Goal: Transaction & Acquisition: Purchase product/service

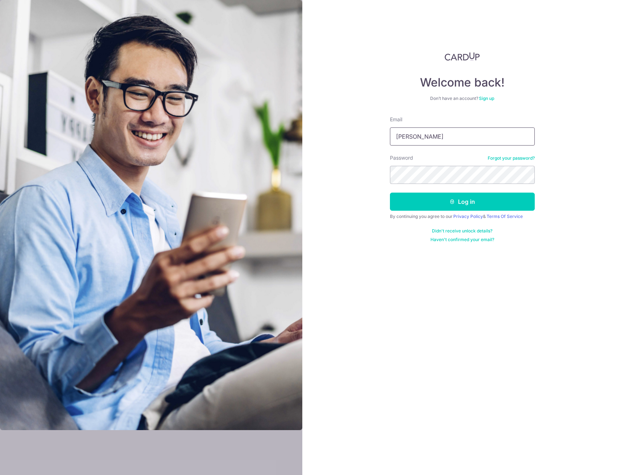
type input "[EMAIL_ADDRESS][DOMAIN_NAME]"
click at [271, 172] on section "Welcome back! Don’t have an account? Sign up Email thomashengcx@gmail.com Passw…" at bounding box center [311, 237] width 622 height 475
click at [455, 201] on button "Log in" at bounding box center [462, 202] width 145 height 18
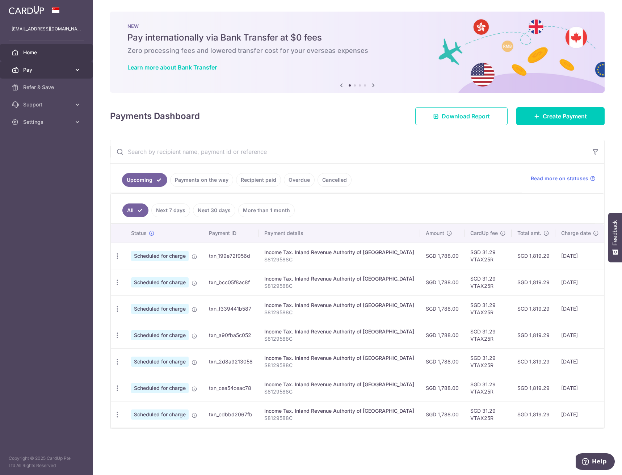
click at [60, 72] on span "Pay" at bounding box center [47, 69] width 48 height 7
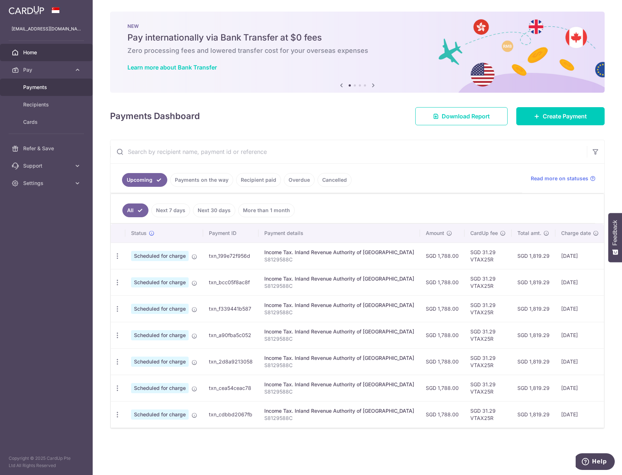
click at [48, 87] on span "Payments" at bounding box center [47, 87] width 48 height 7
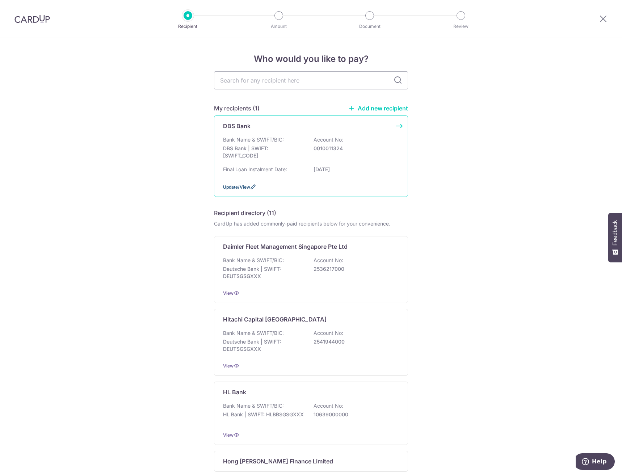
click at [241, 188] on span "Update/View" at bounding box center [236, 186] width 27 height 5
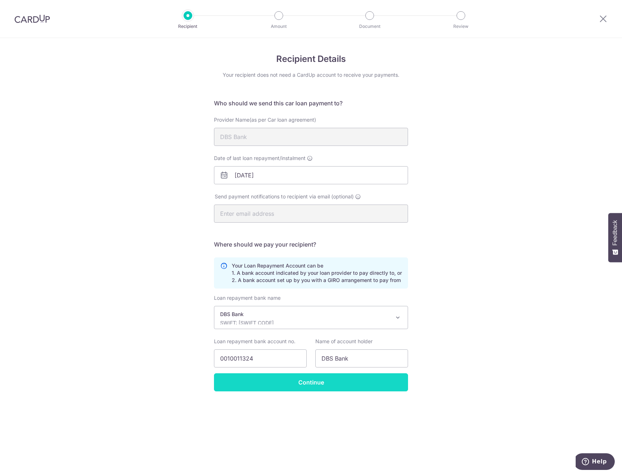
click at [294, 383] on input "Continue" at bounding box center [311, 382] width 194 height 18
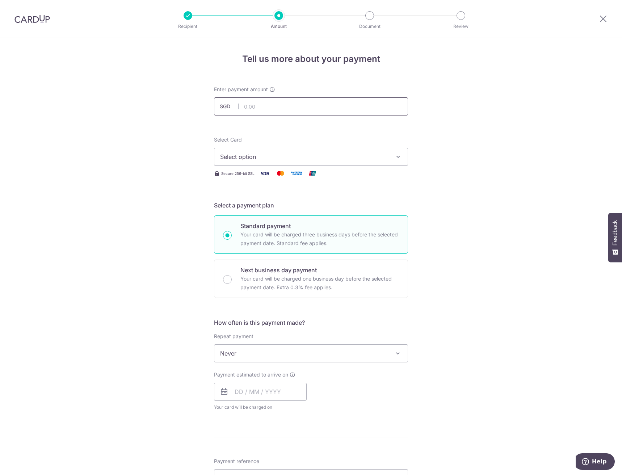
click at [254, 110] on input "text" at bounding box center [311, 106] width 194 height 18
type input "1,591.00"
click at [252, 158] on span "Select option" at bounding box center [304, 156] width 169 height 9
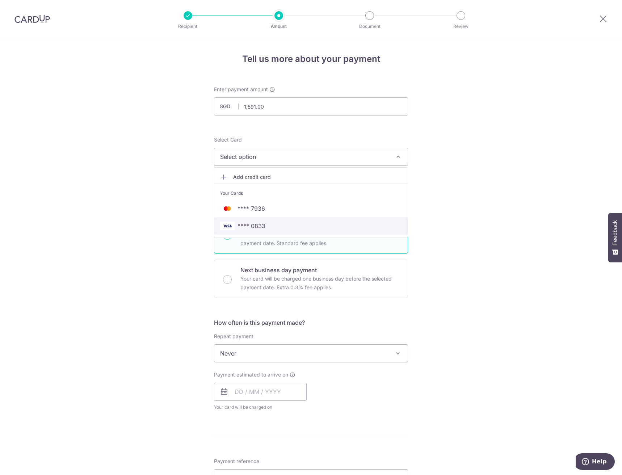
click at [263, 226] on span "**** 0833" at bounding box center [251, 226] width 28 height 9
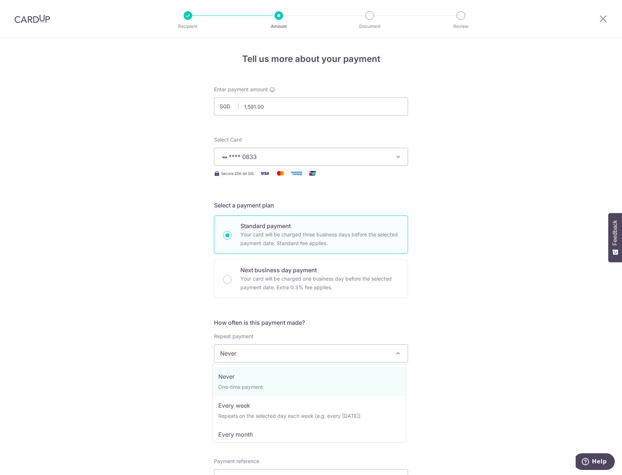
click at [277, 356] on span "Never" at bounding box center [310, 353] width 193 height 17
select select "3"
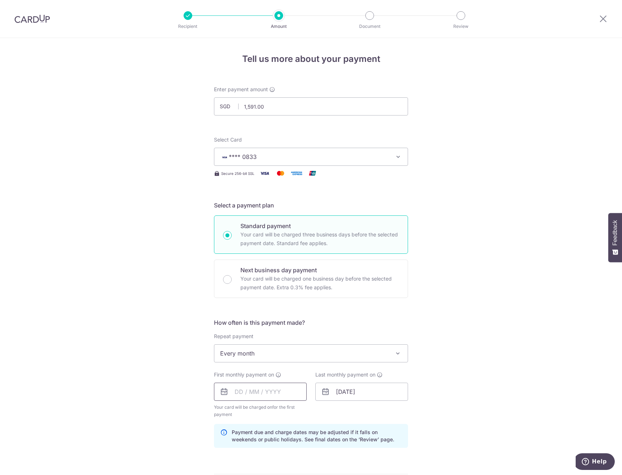
scroll to position [72, 0]
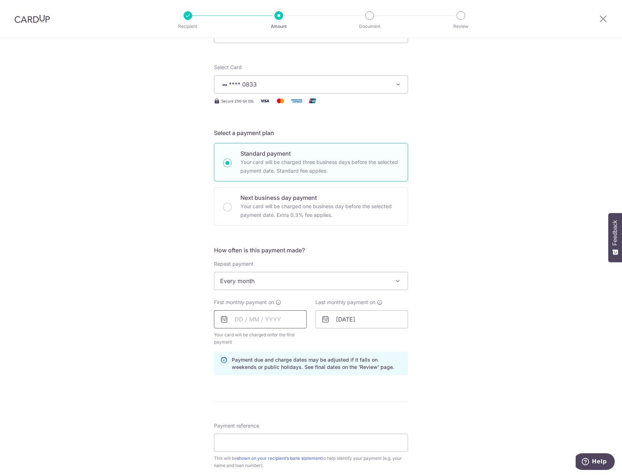
click at [255, 315] on input "text" at bounding box center [260, 319] width 93 height 18
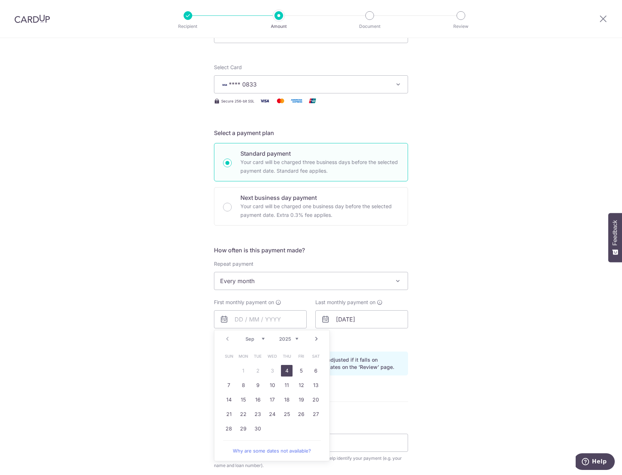
click at [282, 370] on link "4" at bounding box center [287, 371] width 12 height 12
type input "04/09/2025"
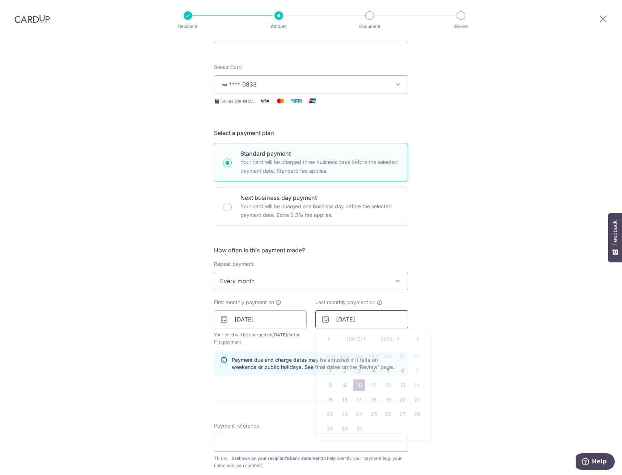
click at [368, 322] on input "10/07/2029" at bounding box center [361, 319] width 93 height 18
click at [373, 372] on link "4" at bounding box center [374, 371] width 12 height 12
type input "04/07/2029"
click at [463, 327] on div "Tell us more about your payment Enter payment amount SGD 1,591.00 1591.00 Selec…" at bounding box center [311, 312] width 622 height 692
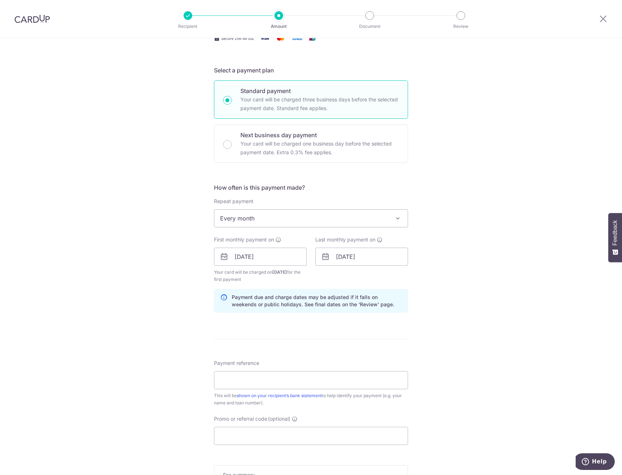
scroll to position [145, 0]
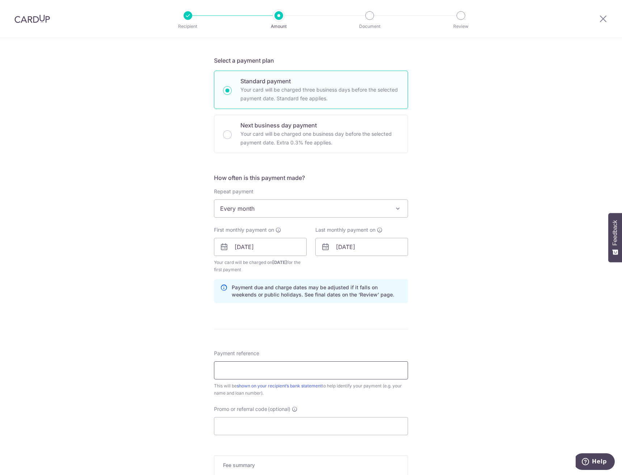
click at [251, 363] on input "Payment reference" at bounding box center [311, 370] width 194 height 18
type input "HPR134719Z"
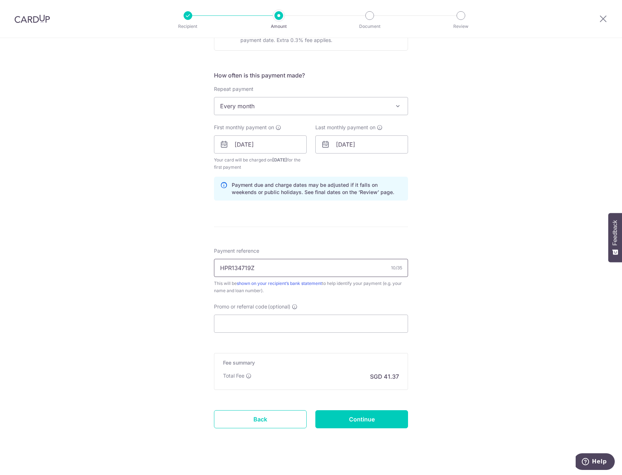
scroll to position [253, 0]
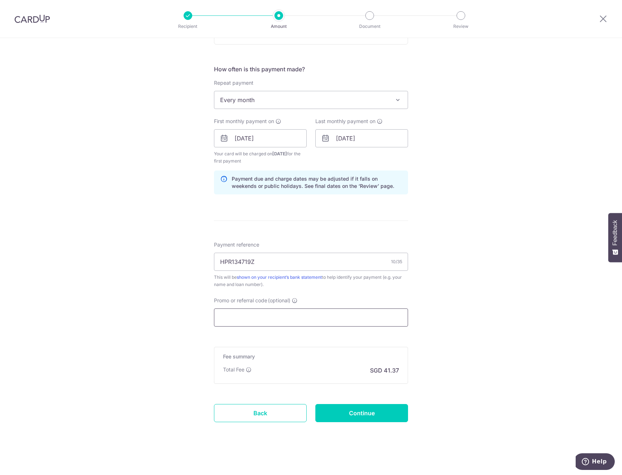
click at [247, 321] on input "Promo or referral code (optional)" at bounding box center [311, 317] width 194 height 18
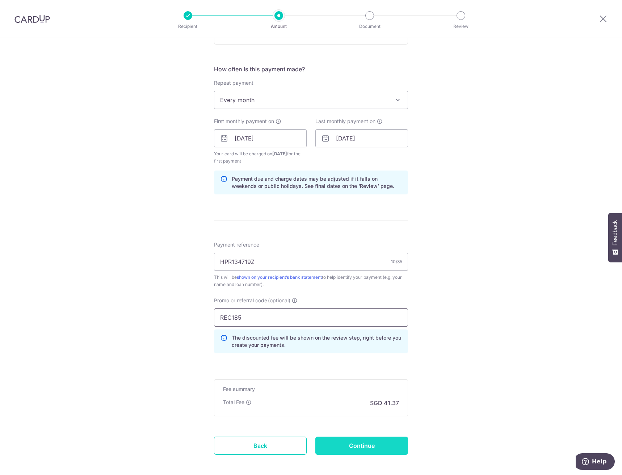
type input "REC185"
click at [374, 449] on input "Continue" at bounding box center [361, 446] width 93 height 18
type input "Create Schedule"
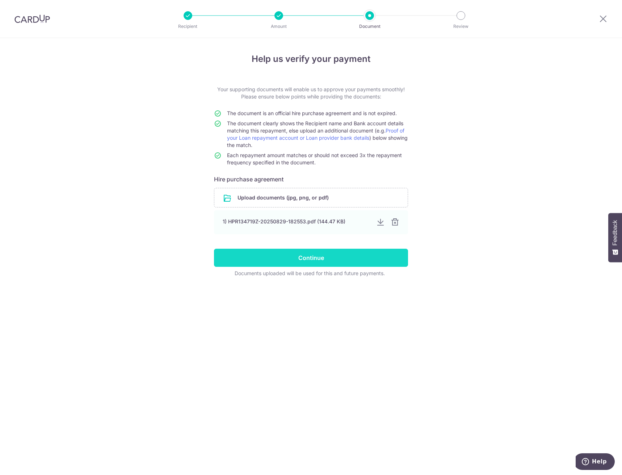
click at [325, 263] on input "Continue" at bounding box center [311, 258] width 194 height 18
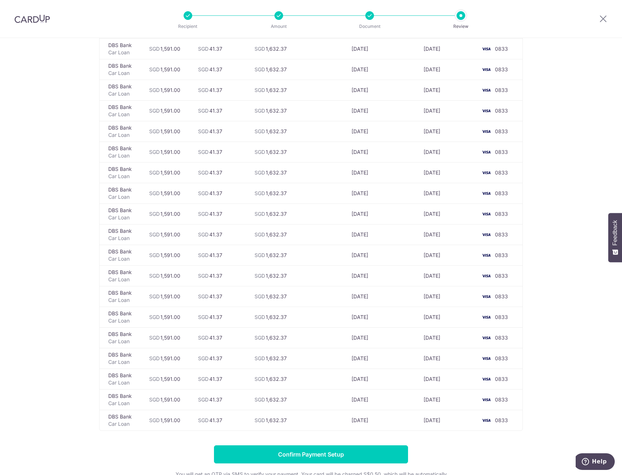
scroll to position [729, 0]
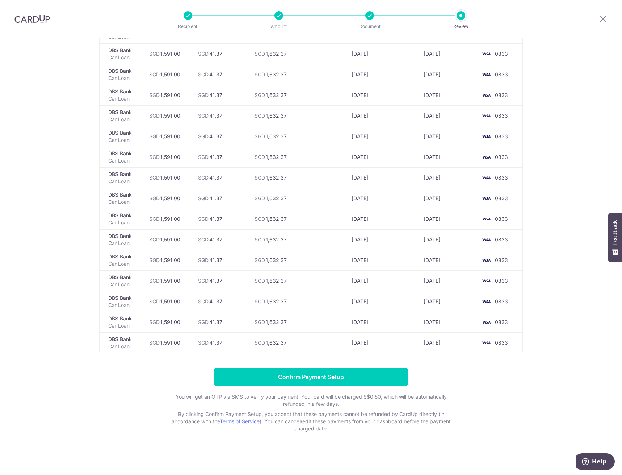
drag, startPoint x: 362, startPoint y: 378, endPoint x: 362, endPoint y: 369, distance: 9.0
click at [362, 378] on input "Confirm Payment Setup" at bounding box center [311, 377] width 194 height 18
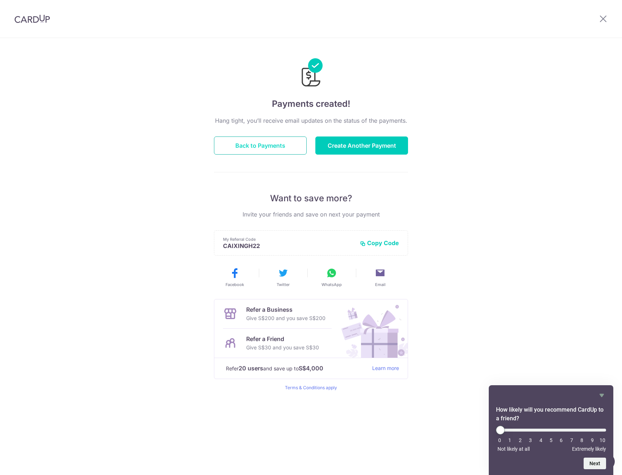
click at [270, 145] on button "Back to Payments" at bounding box center [260, 145] width 93 height 18
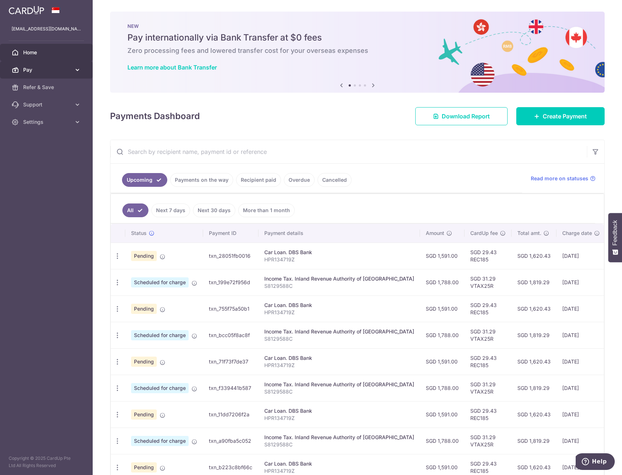
click at [59, 70] on span "Pay" at bounding box center [47, 69] width 48 height 7
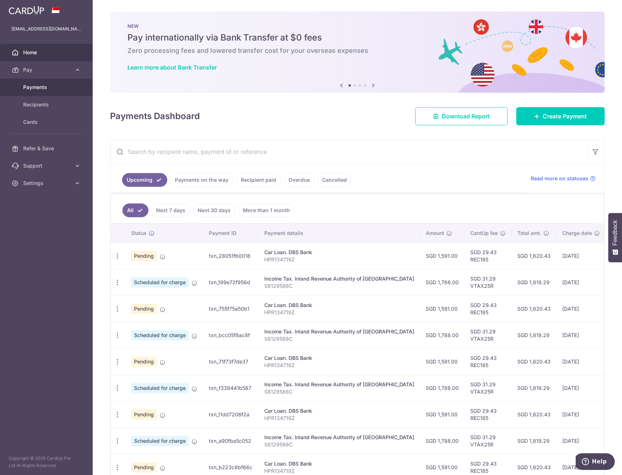
click at [49, 90] on span "Payments" at bounding box center [47, 87] width 48 height 7
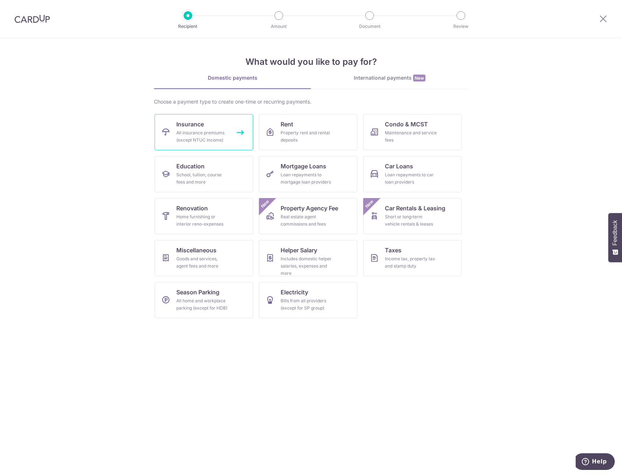
click at [187, 123] on span "Insurance" at bounding box center [190, 124] width 28 height 9
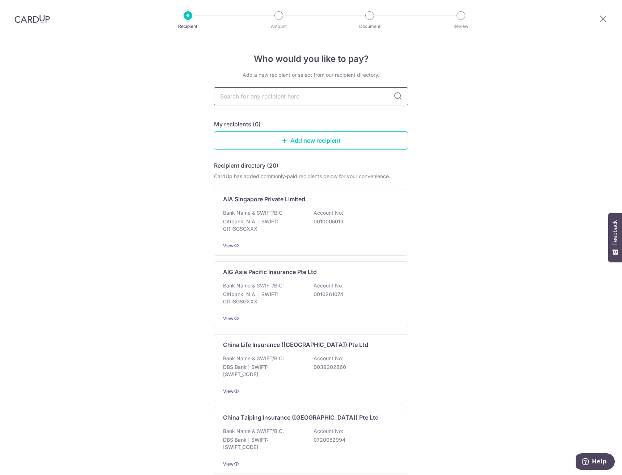
click at [268, 98] on input "text" at bounding box center [311, 96] width 194 height 18
type input "manulife"
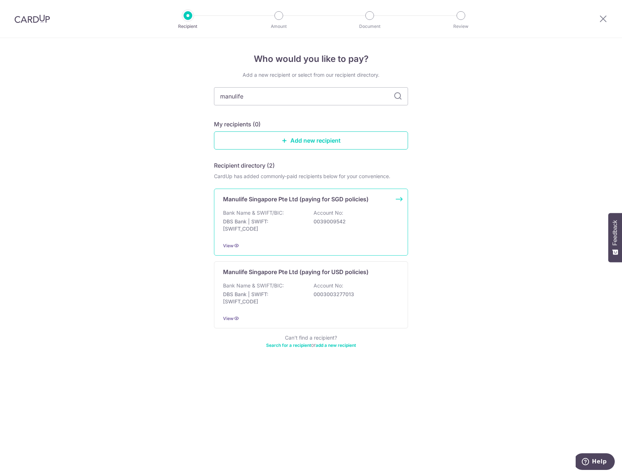
click at [366, 233] on div "Bank Name & SWIFT/BIC: DBS Bank | SWIFT: [SWIFT_CODE] Account No: 0039009542" at bounding box center [311, 222] width 176 height 27
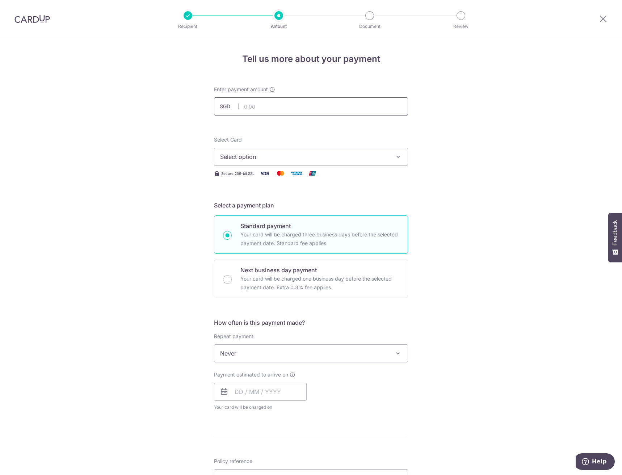
click at [271, 104] on input "text" at bounding box center [311, 106] width 194 height 18
type input "6,057.39"
click at [283, 156] on span "Select option" at bounding box center [304, 156] width 169 height 9
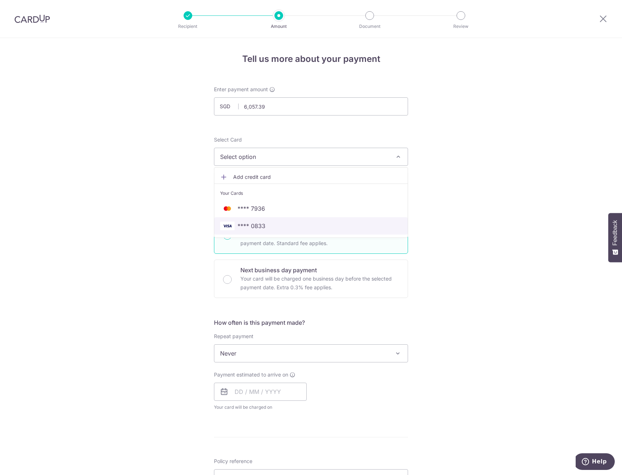
click at [277, 226] on span "**** 0833" at bounding box center [311, 226] width 182 height 9
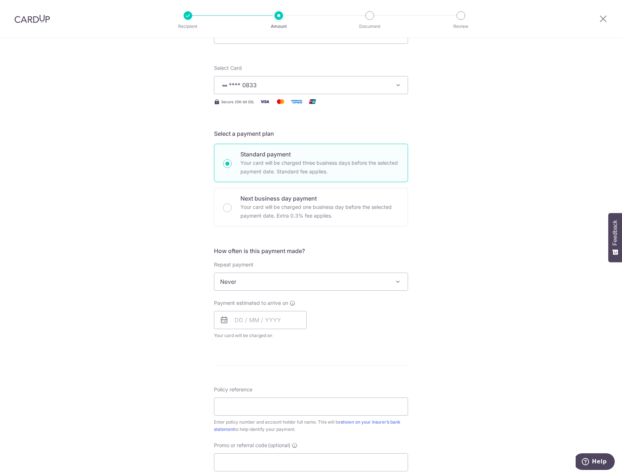
scroll to position [72, 0]
click at [235, 321] on input "text" at bounding box center [260, 319] width 93 height 18
click at [229, 401] on link "14" at bounding box center [229, 400] width 12 height 12
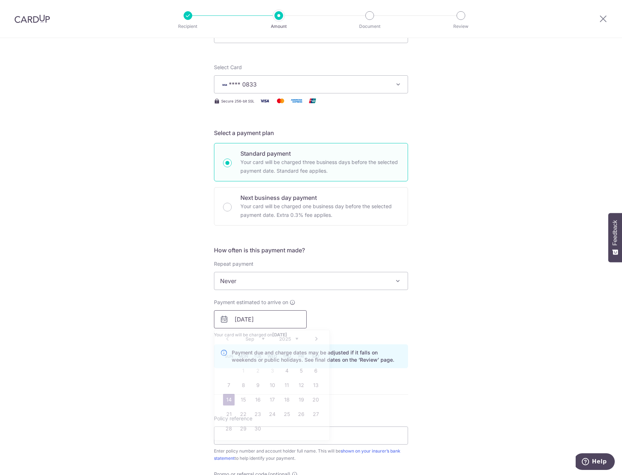
click at [256, 318] on input "14/09/2025" at bounding box center [260, 319] width 93 height 18
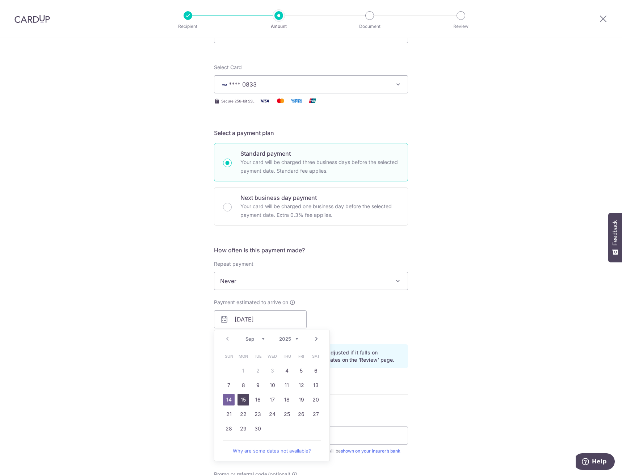
click at [239, 401] on link "15" at bounding box center [243, 400] width 12 height 12
type input "15/09/2025"
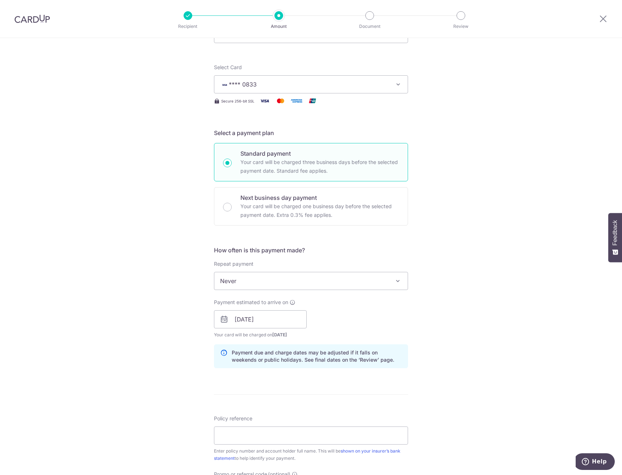
click at [446, 385] on div "Tell us more about your payment Enter payment amount SGD 6,057.39 6057.39 Selec…" at bounding box center [311, 308] width 622 height 685
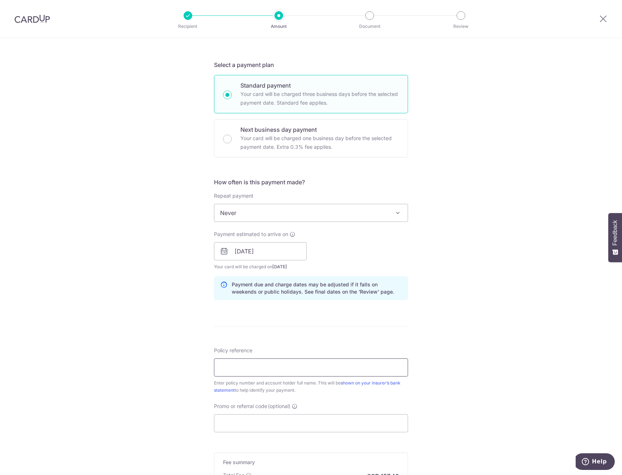
scroll to position [145, 0]
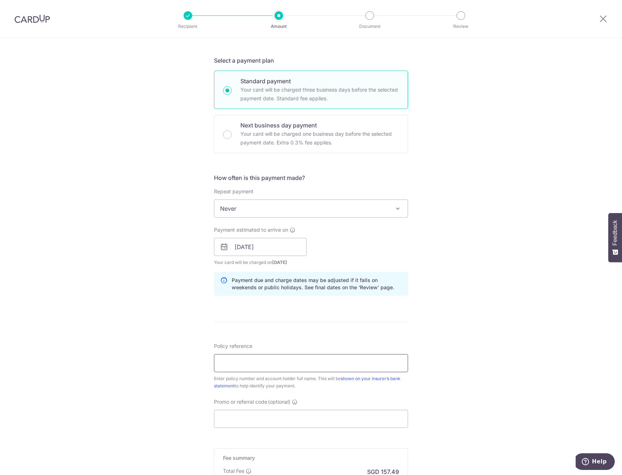
click at [240, 361] on input "Policy reference" at bounding box center [311, 363] width 194 height 18
click at [228, 364] on input "Policy reference" at bounding box center [311, 363] width 194 height 18
type input "1"
type input "1493006369"
click at [273, 418] on input "Promo or referral code (optional)" at bounding box center [311, 419] width 194 height 18
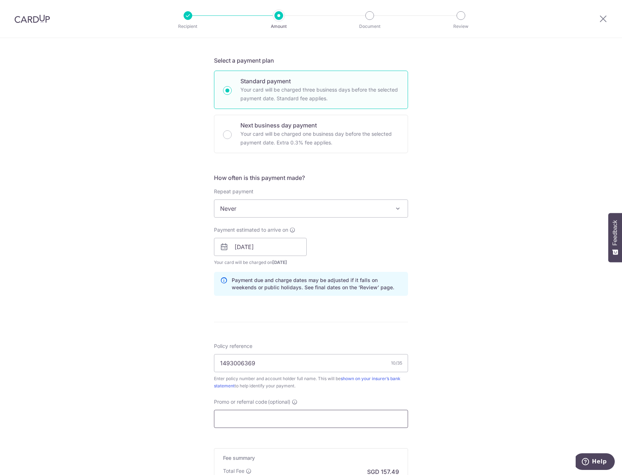
scroll to position [248, 0]
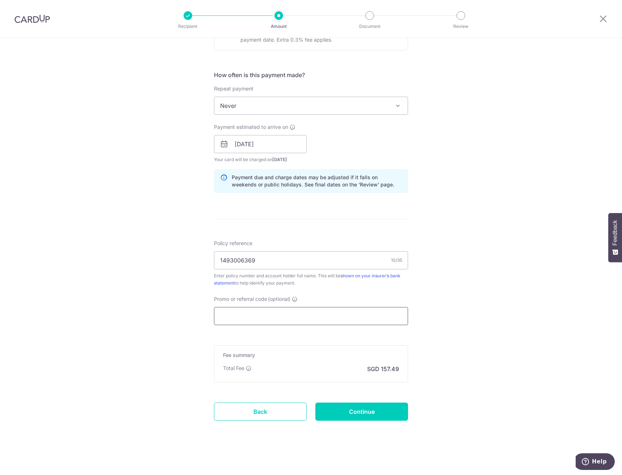
click at [239, 321] on input "Promo or referral code (optional)" at bounding box center [311, 316] width 194 height 18
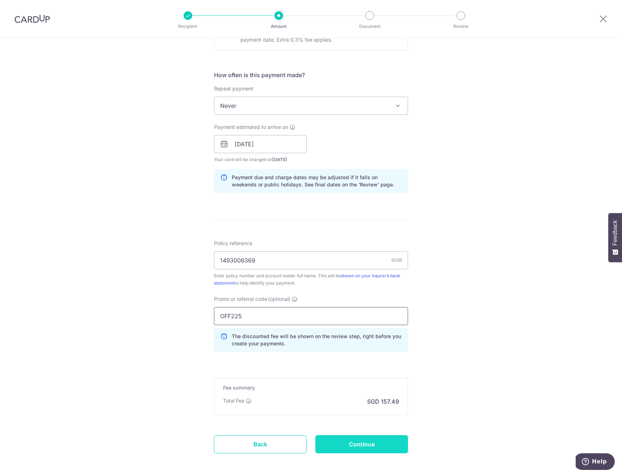
type input "OFF225"
click at [370, 445] on input "Continue" at bounding box center [361, 444] width 93 height 18
type input "Create Schedule"
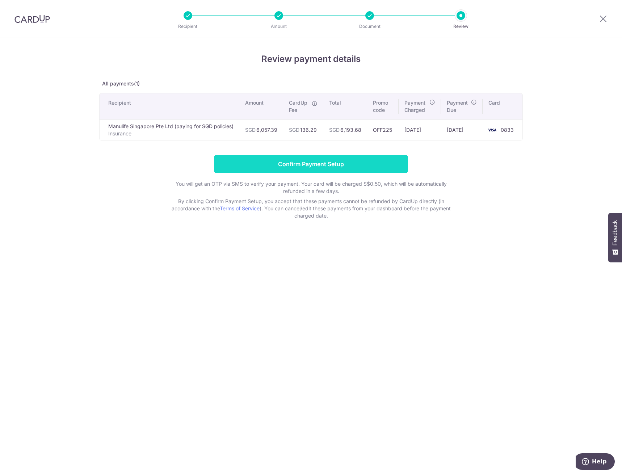
click at [366, 169] on input "Confirm Payment Setup" at bounding box center [311, 164] width 194 height 18
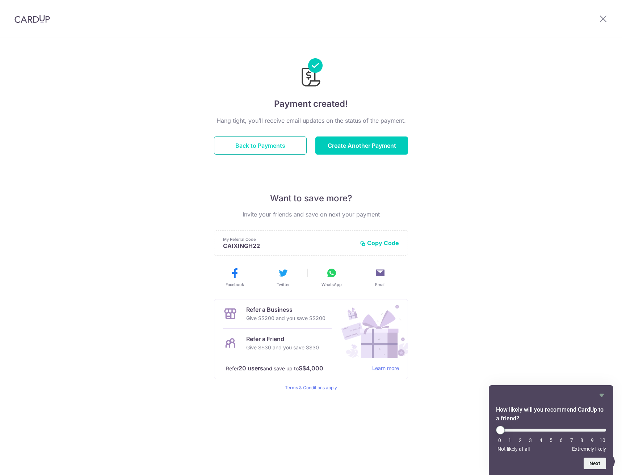
click at [265, 149] on button "Back to Payments" at bounding box center [260, 145] width 93 height 18
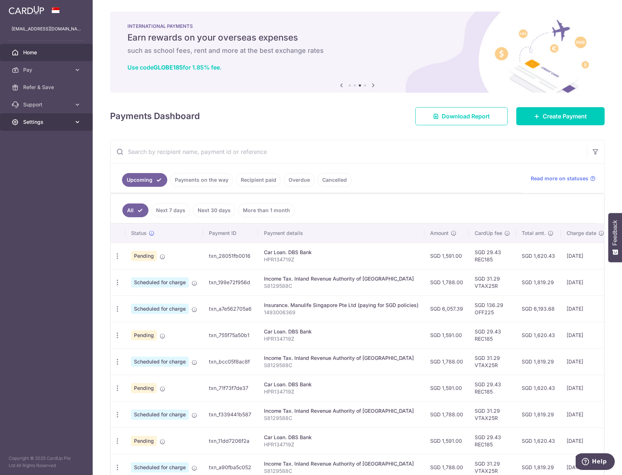
click at [60, 123] on span "Settings" at bounding box center [47, 121] width 48 height 7
click at [26, 156] on span "Logout" at bounding box center [47, 156] width 48 height 7
